Goal: Navigation & Orientation: Find specific page/section

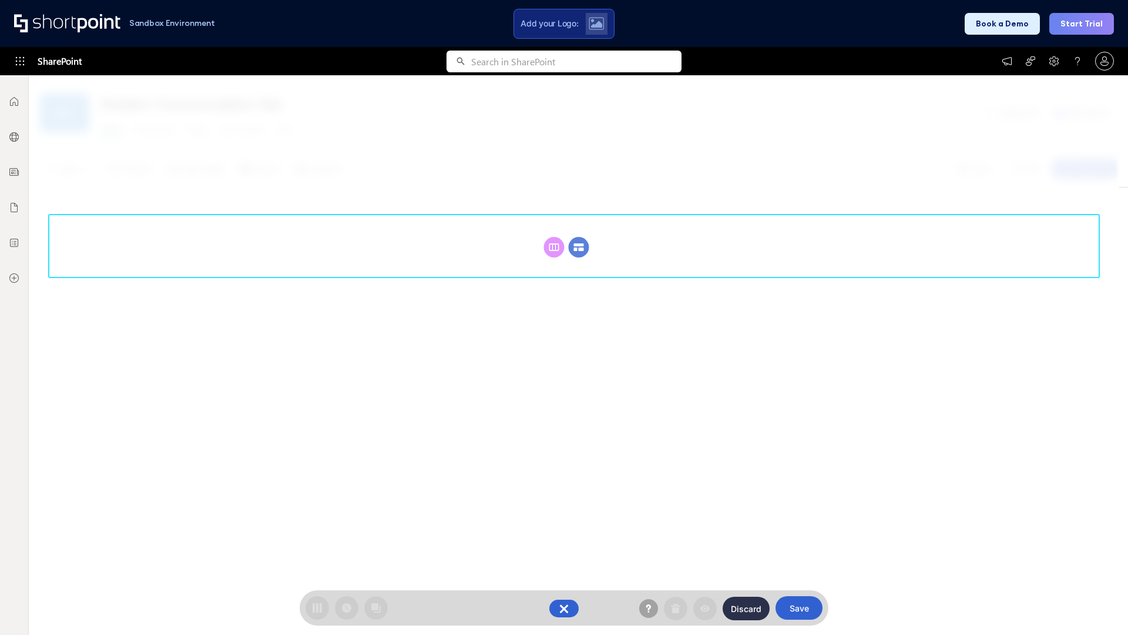
scroll to position [162, 0]
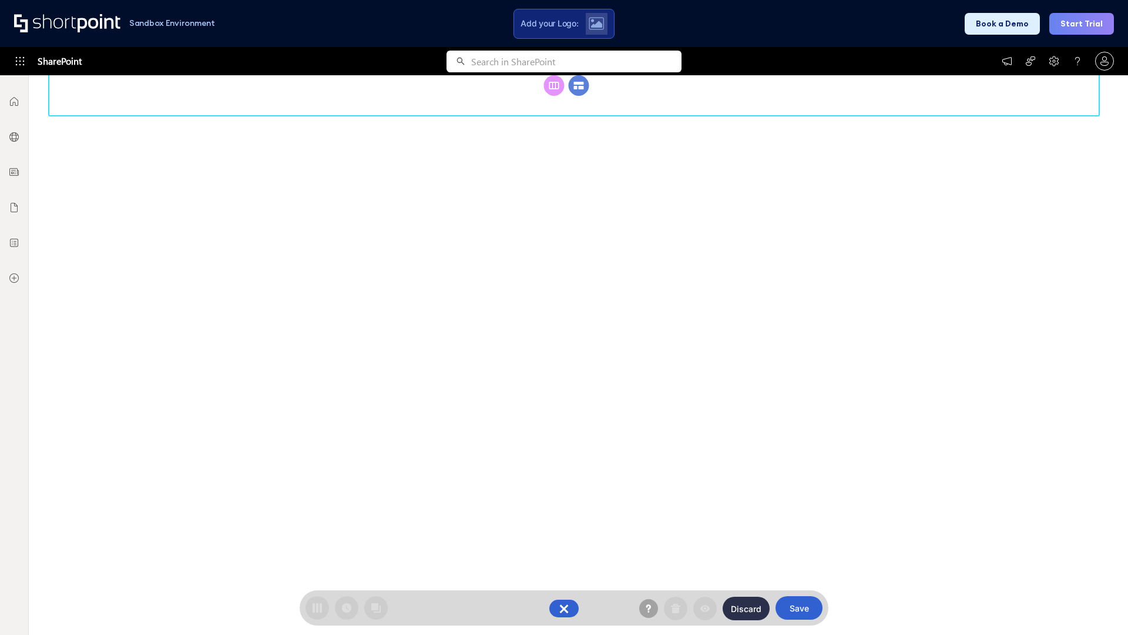
click at [579, 96] on circle at bounding box center [579, 85] width 21 height 21
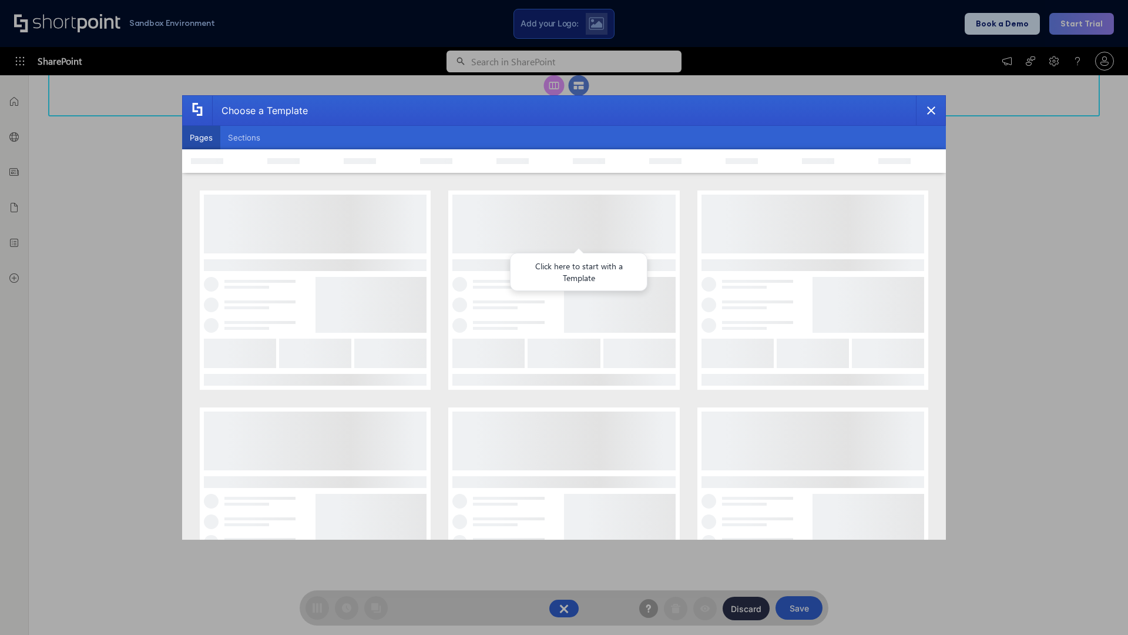
scroll to position [0, 0]
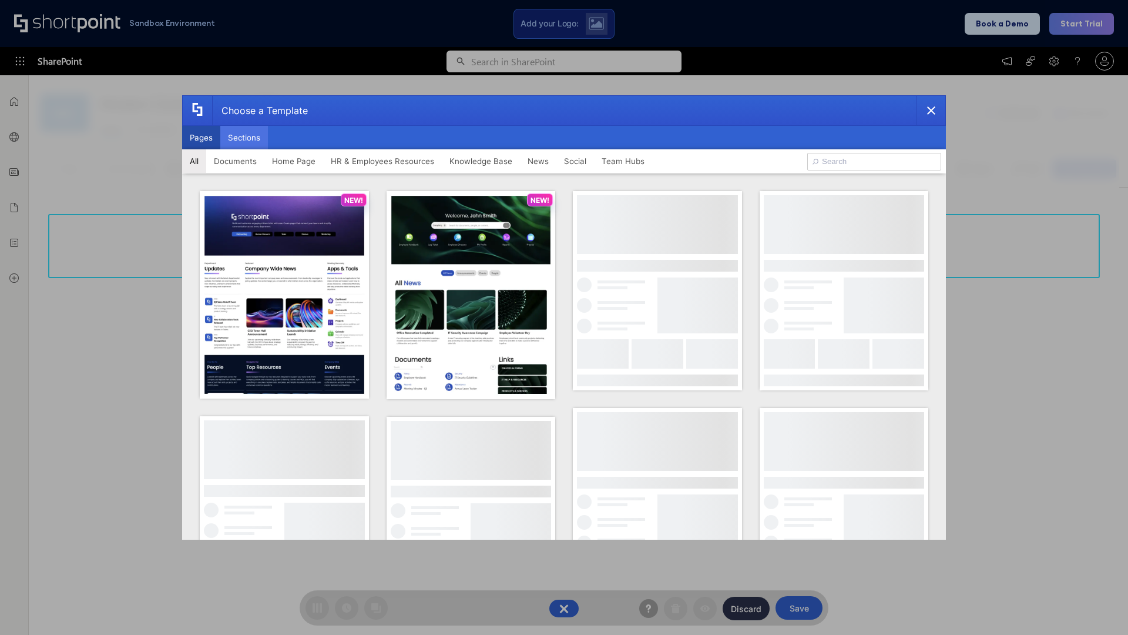
click at [244, 137] on button "Sections" at bounding box center [244, 138] width 48 height 24
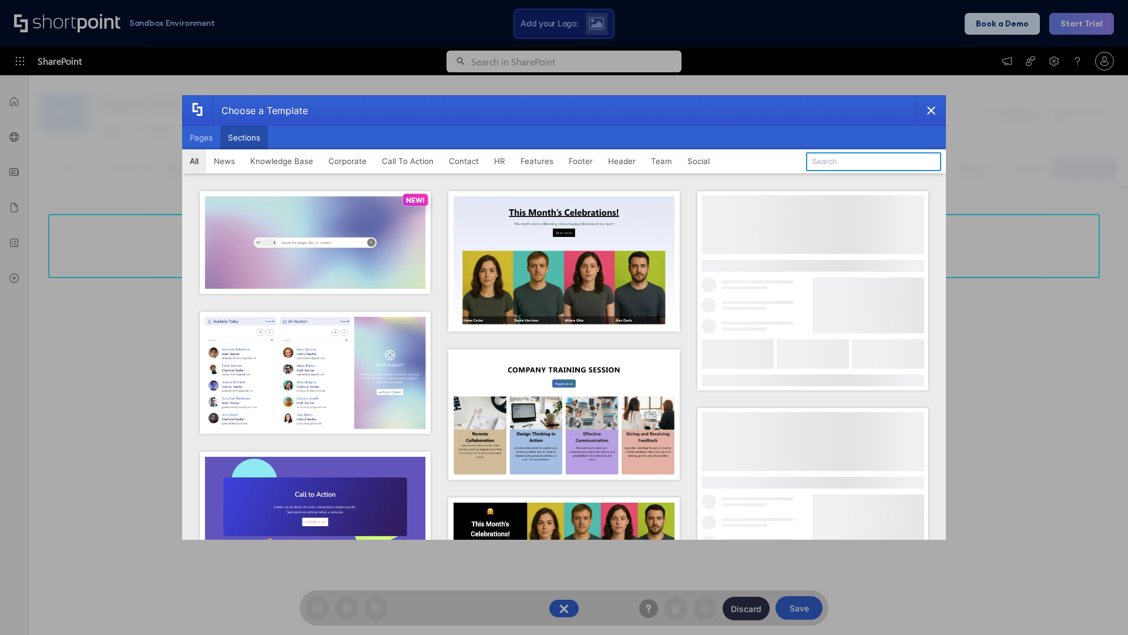
type input "CTA 2"
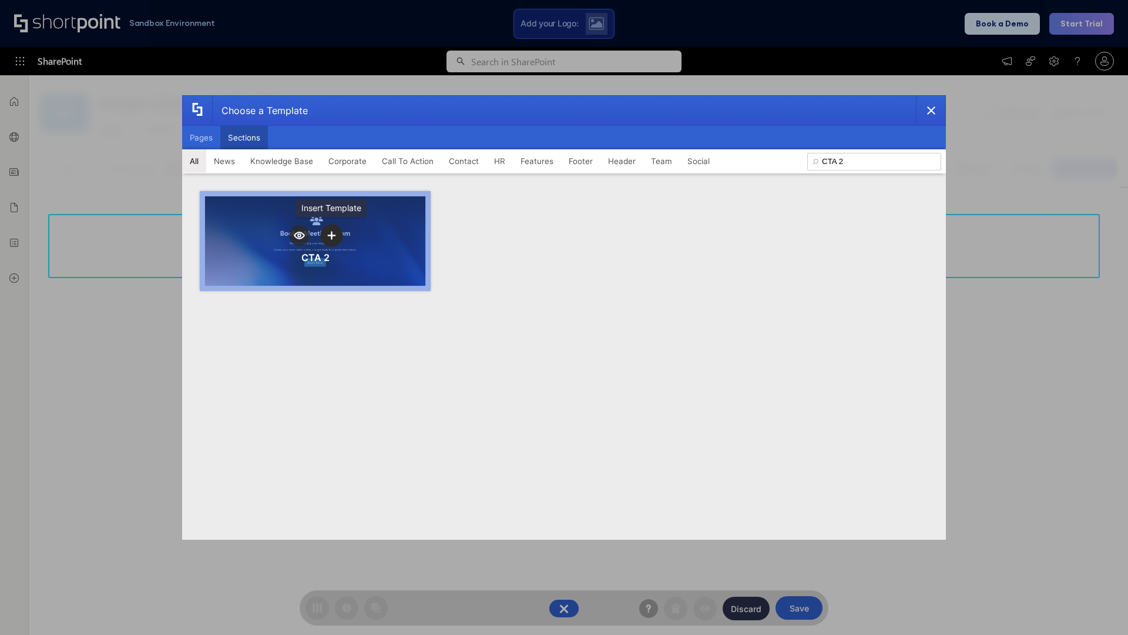
click at [331, 235] on icon "template selector" at bounding box center [331, 235] width 8 height 8
